Goal: Navigation & Orientation: Find specific page/section

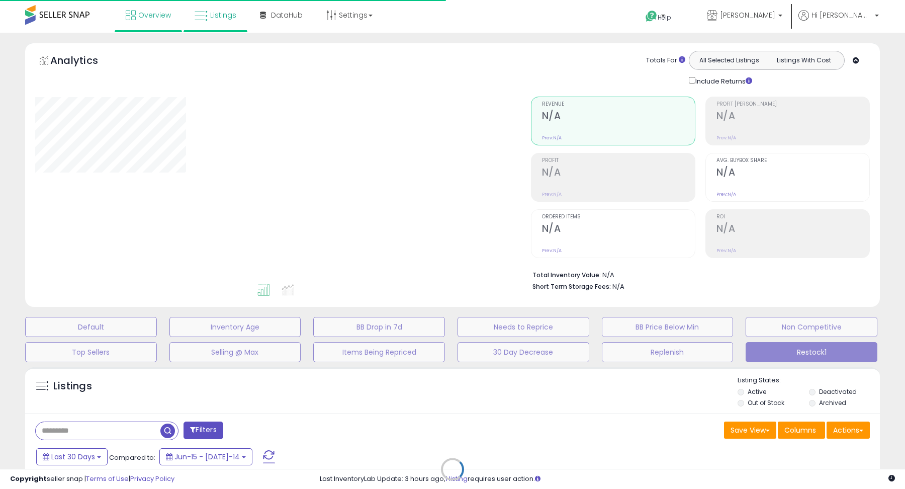
type input "**********"
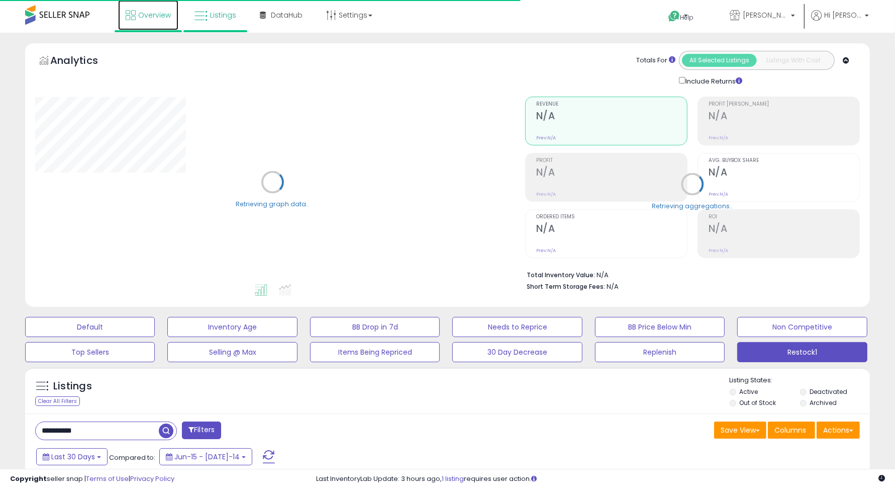
click at [146, 19] on span "Overview" at bounding box center [154, 15] width 33 height 10
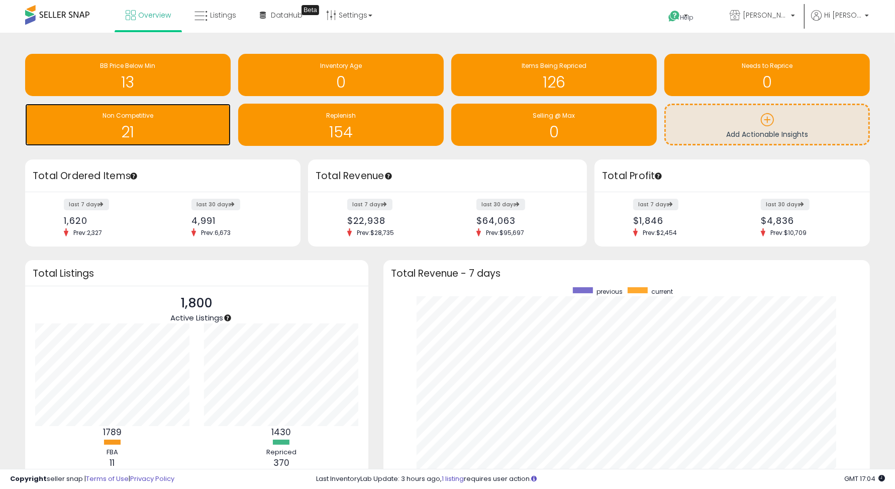
click at [167, 131] on h1 "21" at bounding box center [128, 132] width 196 height 17
